Goal: Use online tool/utility: Utilize a website feature to perform a specific function

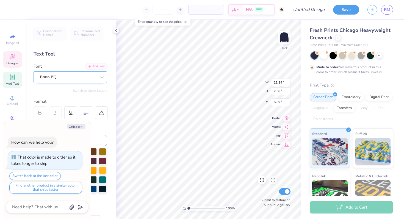
click at [65, 78] on div "Brush BQ" at bounding box center [68, 77] width 58 height 9
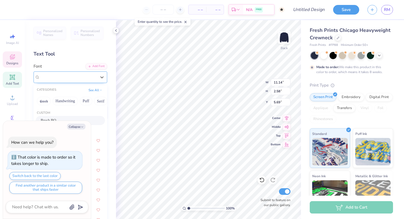
click at [65, 78] on div "Brush BQ" at bounding box center [68, 77] width 57 height 6
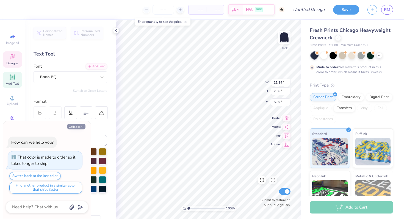
click at [82, 125] on icon "button" at bounding box center [82, 126] width 3 height 3
type textarea "x"
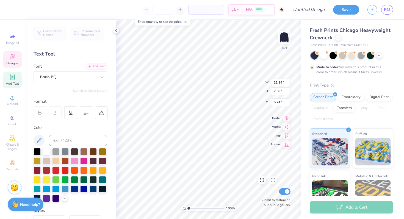
type input "5.74"
type textarea "gamma lambda rho"
type input "2.47"
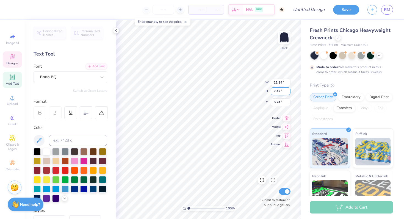
click at [289, 92] on input "2.47" at bounding box center [281, 91] width 20 height 8
type input "17.05"
type input "2.46"
type input "5.80"
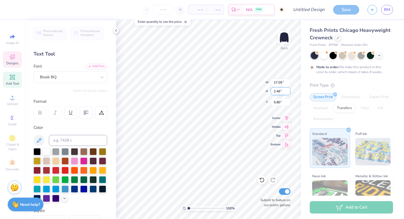
click at [289, 92] on input "2.46" at bounding box center [281, 91] width 20 height 8
click at [289, 92] on input "2.45" at bounding box center [281, 91] width 20 height 8
click at [289, 92] on input "2.44" at bounding box center [281, 91] width 20 height 8
click at [289, 92] on input "2.43" at bounding box center [281, 91] width 20 height 8
type input "2.42"
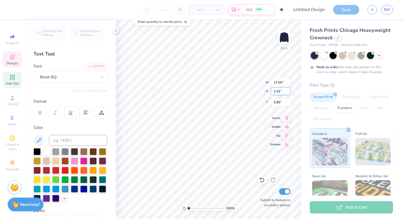
click at [289, 92] on input "2.42" at bounding box center [281, 91] width 20 height 8
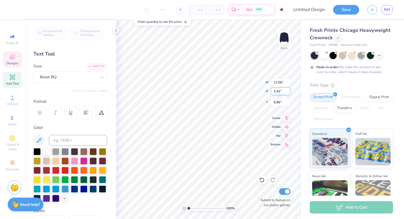
type input "15.00"
type input "2.16"
type input "5.95"
type input "13.45"
type input "1.94"
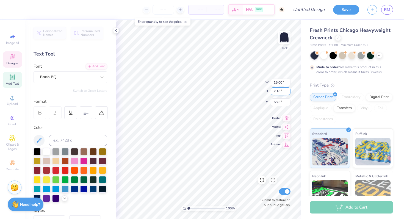
type input "5.88"
type input "4.01"
type input "4.12"
type input "6.85"
type input "13.45"
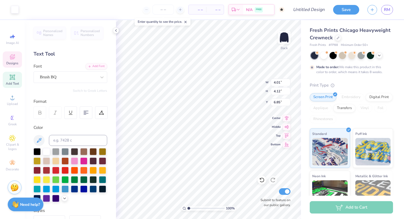
type input "1.94"
type input "7.94"
type textarea "G"
type input "8.56"
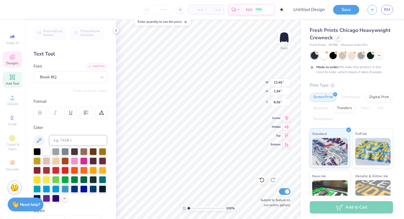
type input "7.94"
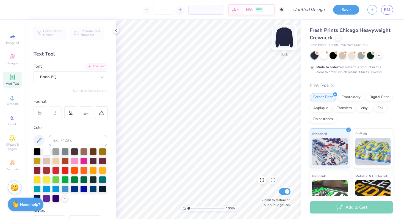
click at [286, 38] on img at bounding box center [284, 37] width 22 height 22
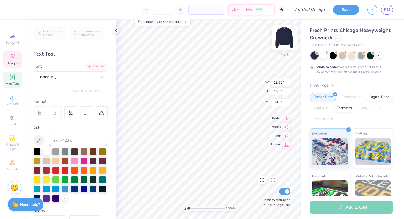
type input "14.60"
type input "2.10"
type input "9.21"
type input "9.40"
click at [370, 153] on img at bounding box center [372, 150] width 35 height 27
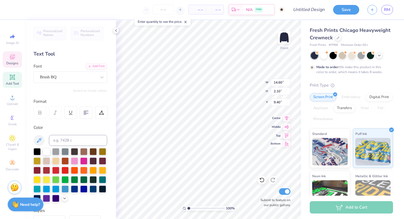
type input "13.97"
type input "2.01"
type input "9.49"
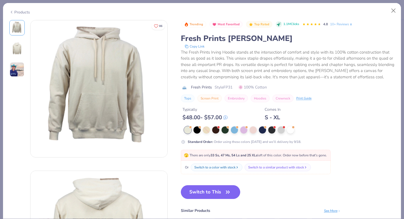
click at [24, 63] on div at bounding box center [16, 48] width 15 height 57
click at [21, 48] on img at bounding box center [16, 48] width 13 height 13
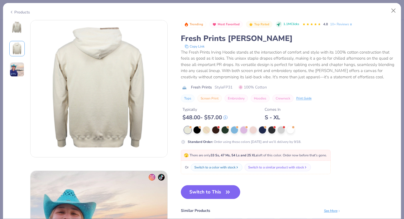
click at [16, 76] on img at bounding box center [17, 69] width 15 height 15
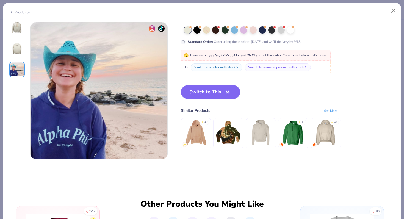
scroll to position [301, 0]
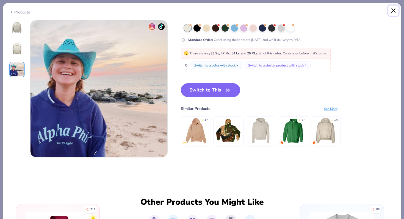
click at [395, 9] on button "Close" at bounding box center [393, 10] width 10 height 10
